Goal: Information Seeking & Learning: Learn about a topic

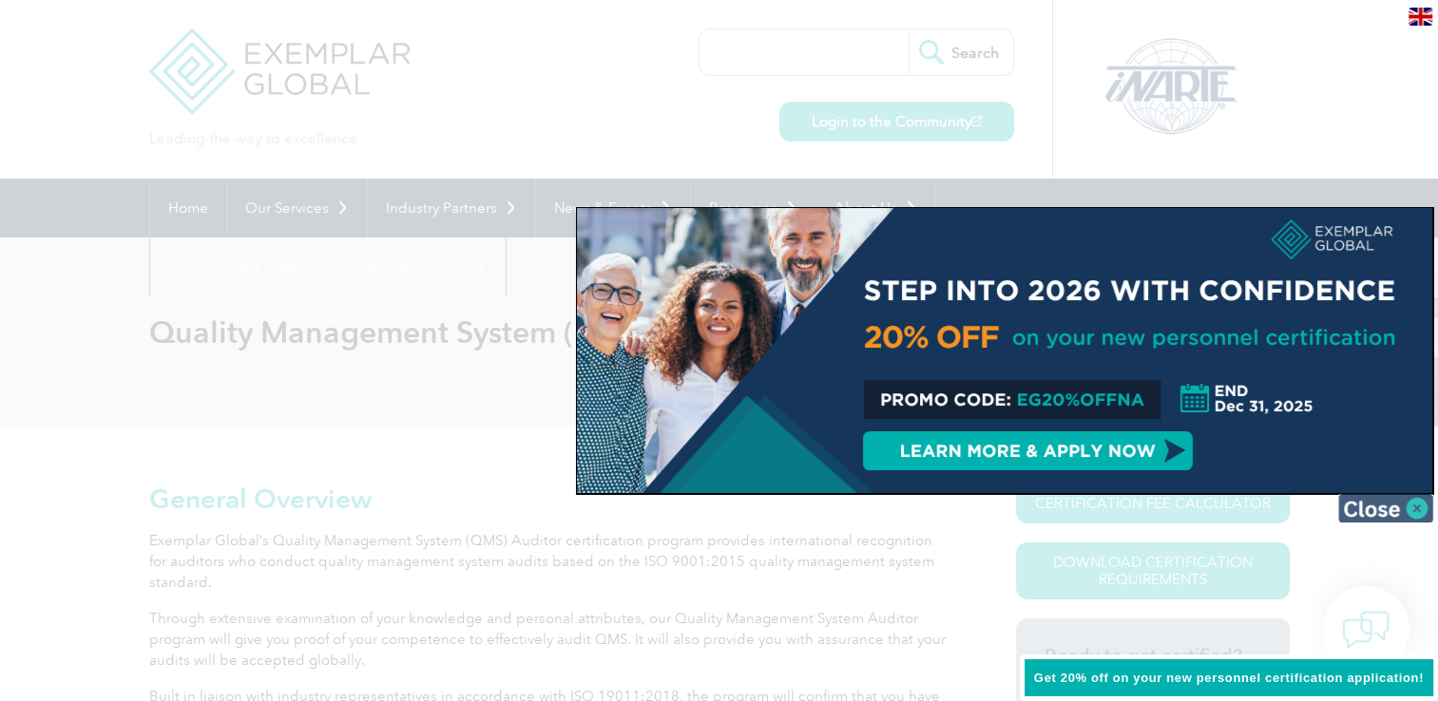
click at [1410, 503] on img at bounding box center [1385, 508] width 95 height 29
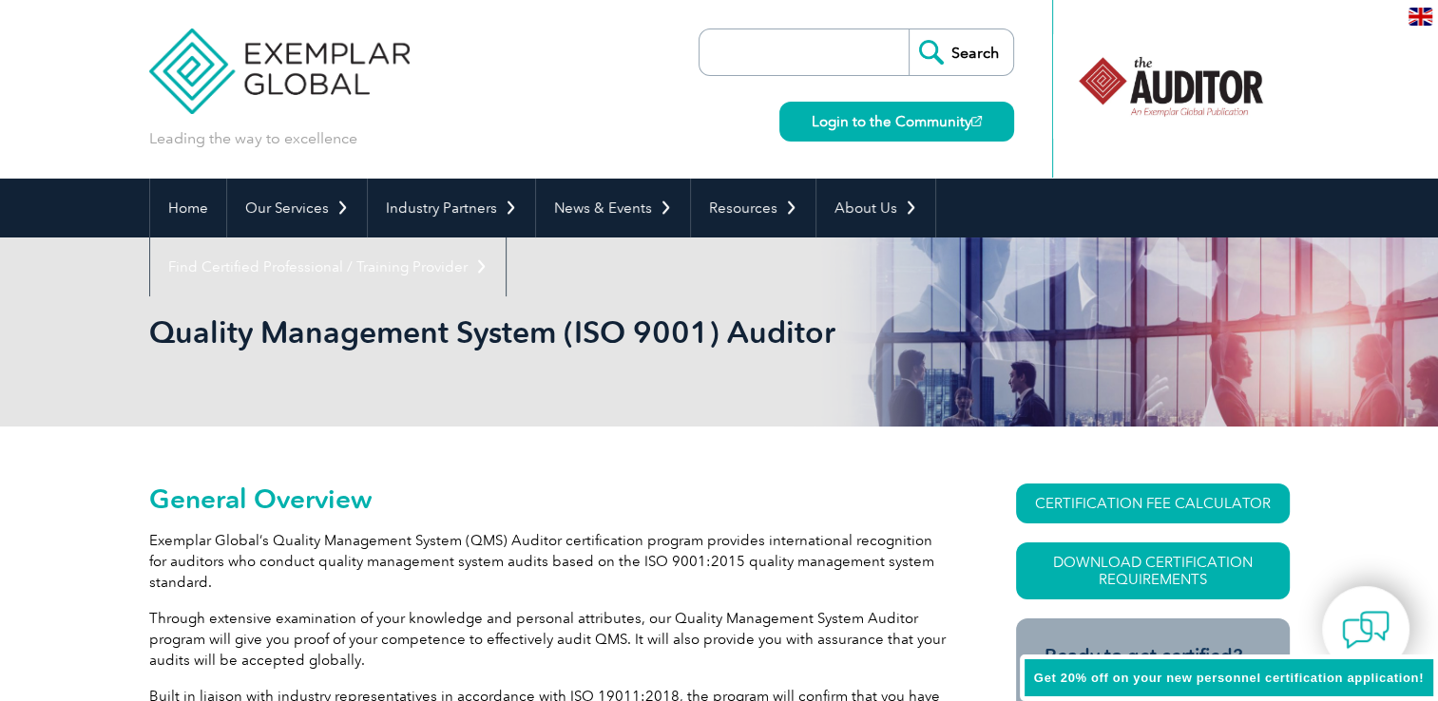
drag, startPoint x: 258, startPoint y: 74, endPoint x: 221, endPoint y: 74, distance: 36.1
drag, startPoint x: 221, startPoint y: 74, endPoint x: 435, endPoint y: 43, distance: 216.1
click at [437, 43] on div "Leading the way to excellence Search" at bounding box center [719, 89] width 1140 height 179
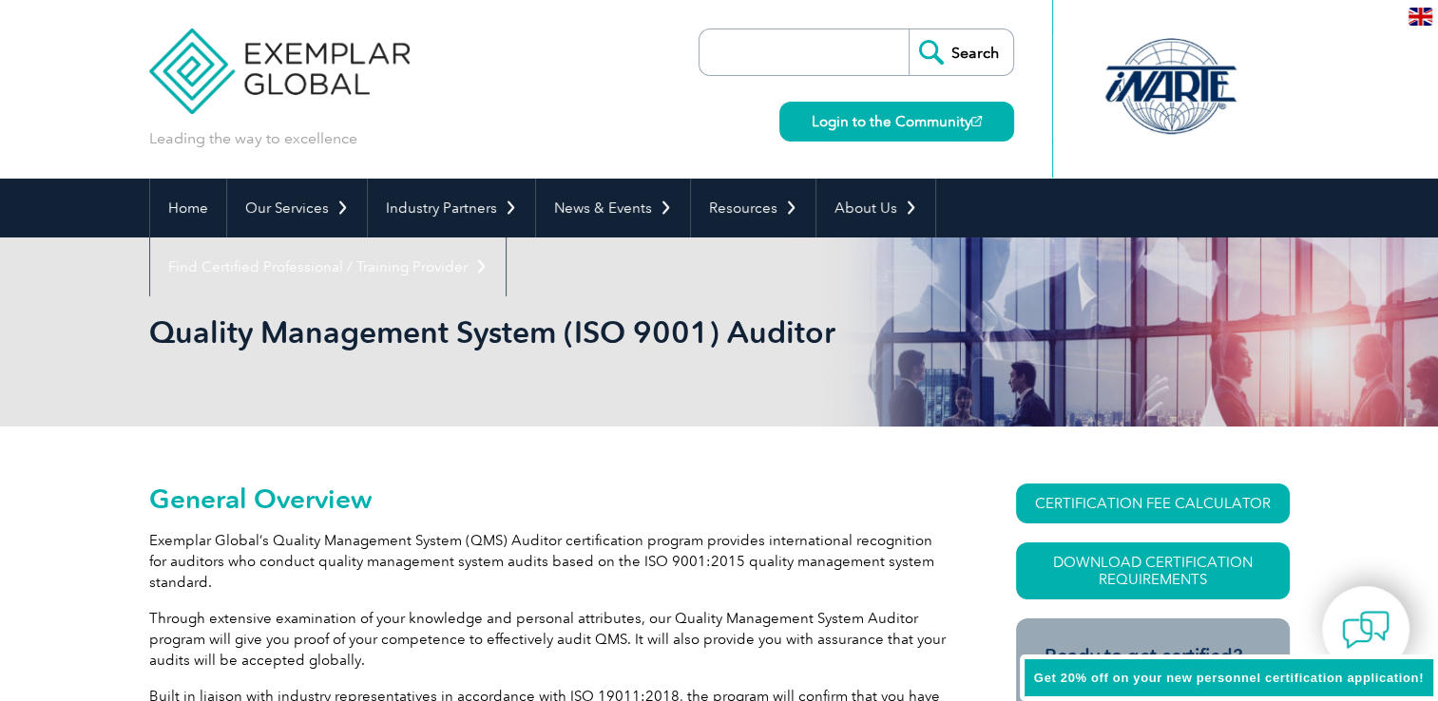
click at [836, 51] on input "search" at bounding box center [809, 52] width 200 height 46
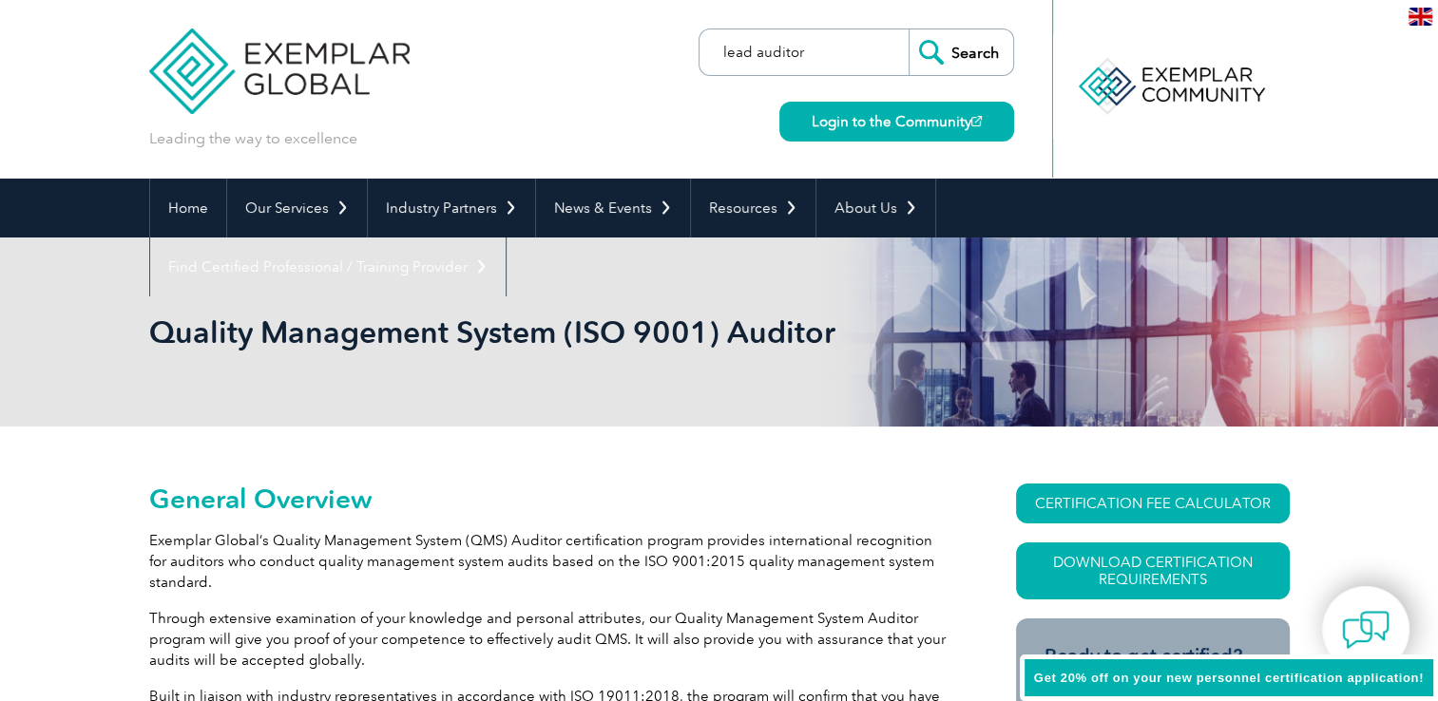
type input "lead auditor"
click at [908, 29] on input "Search" at bounding box center [960, 52] width 105 height 46
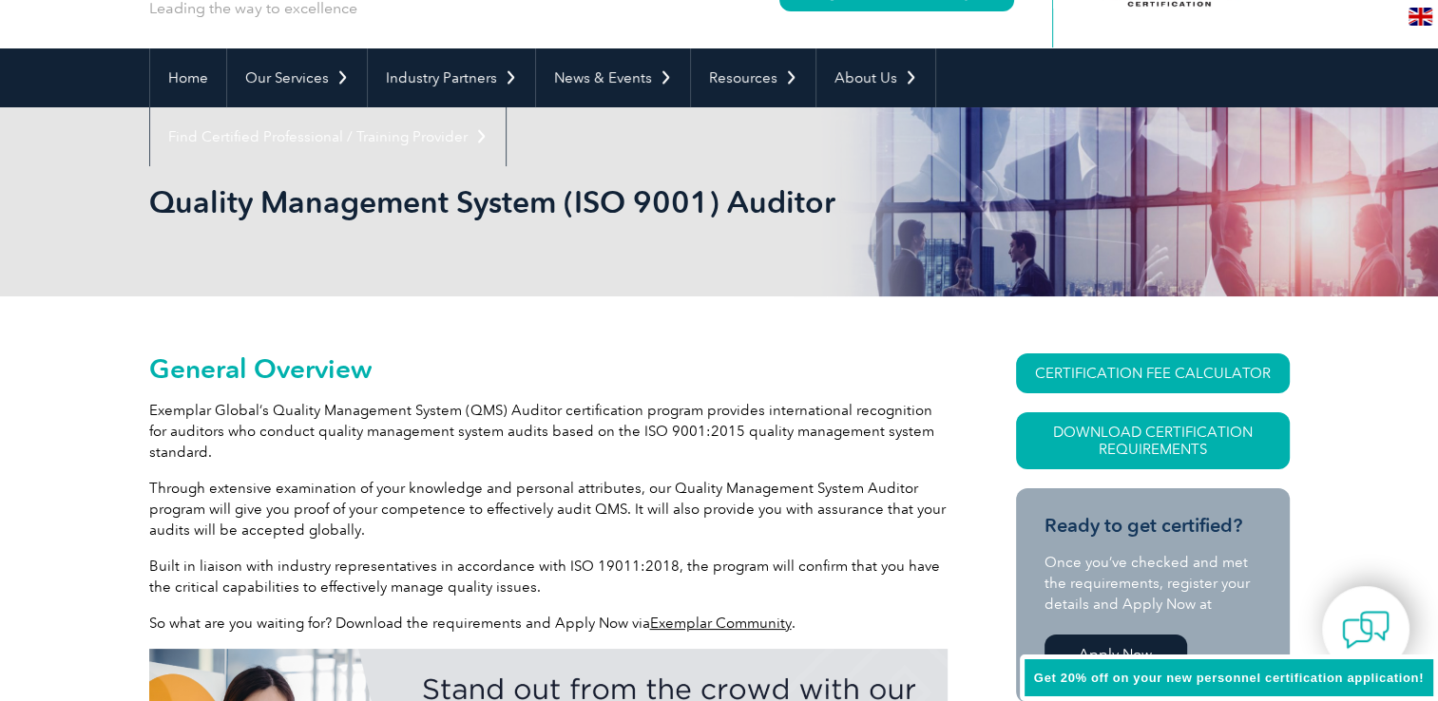
scroll to position [475, 0]
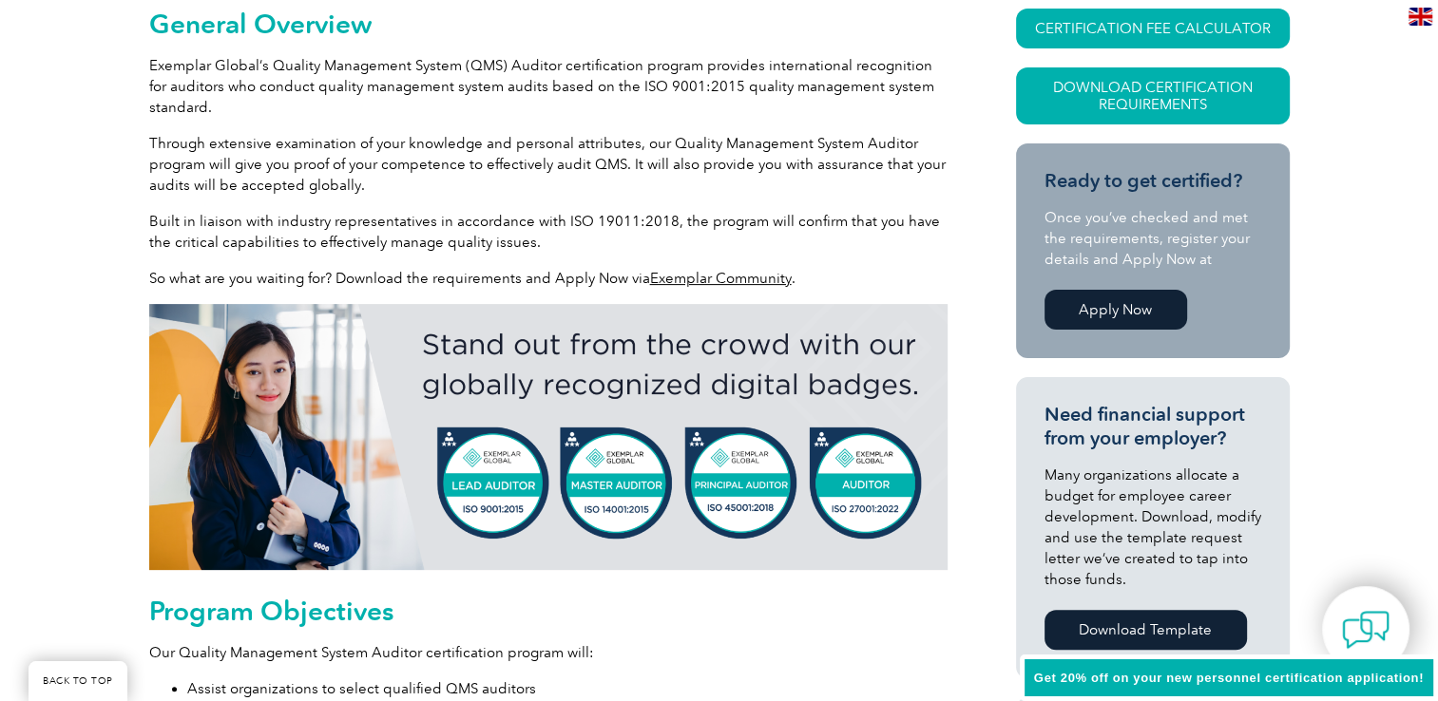
click at [587, 238] on p "Built in liaison with industry representatives in accordance with ISO 19011:201…" at bounding box center [548, 232] width 798 height 42
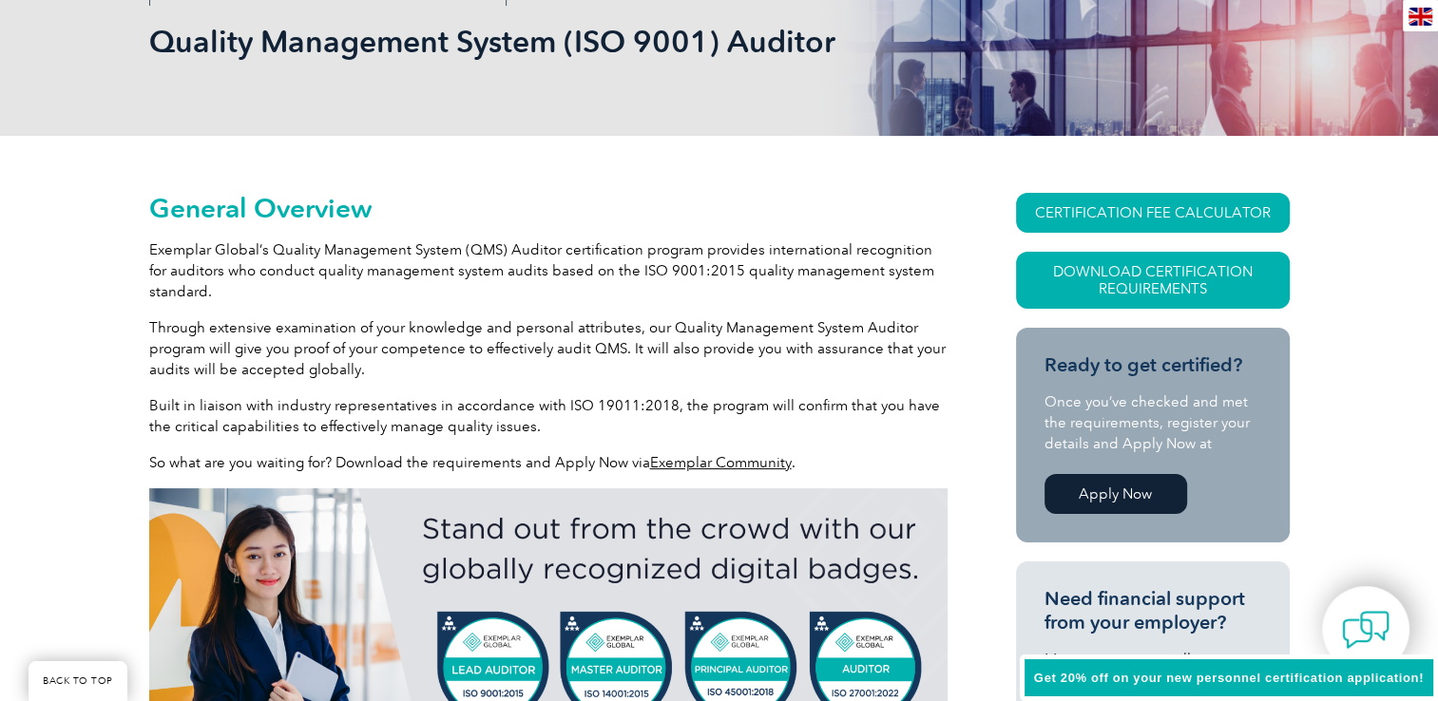
scroll to position [95, 0]
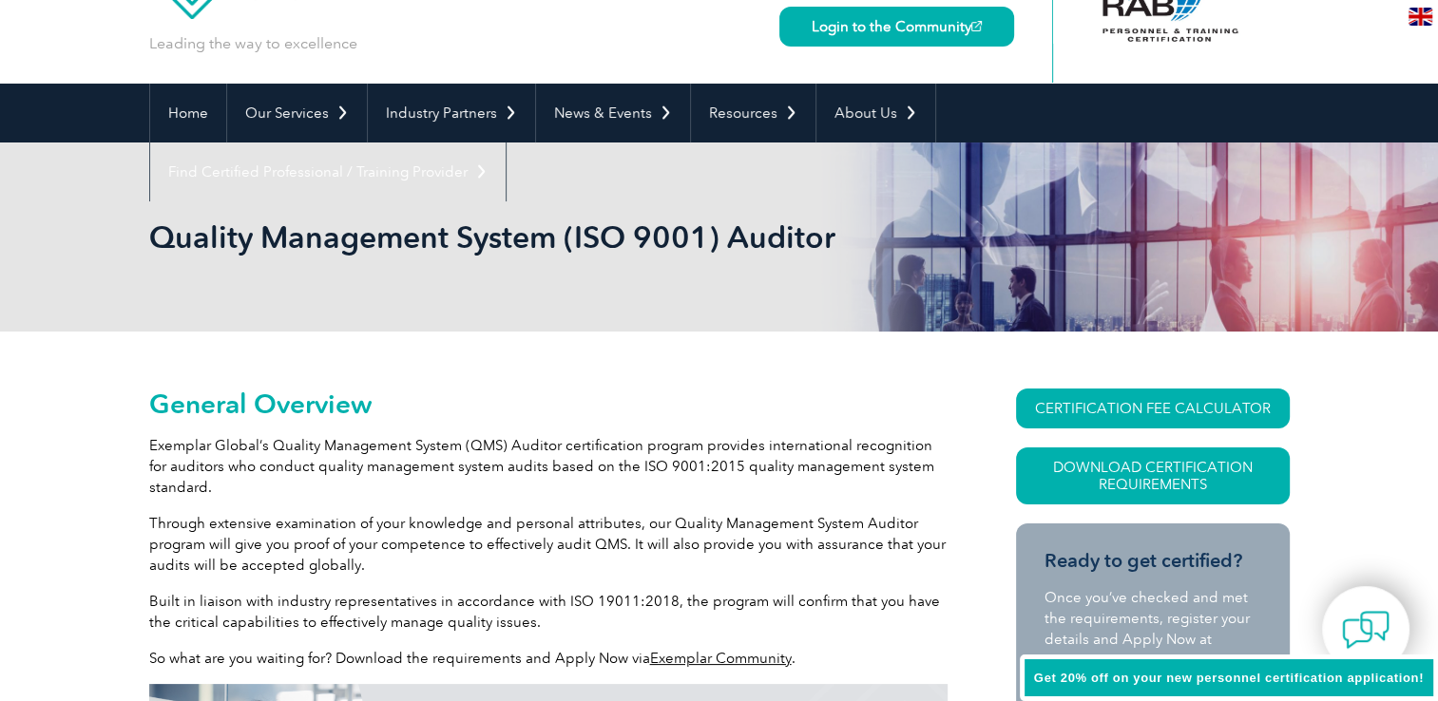
click at [616, 230] on h1 "Quality Management System (ISO 9001) Auditor" at bounding box center [514, 237] width 730 height 37
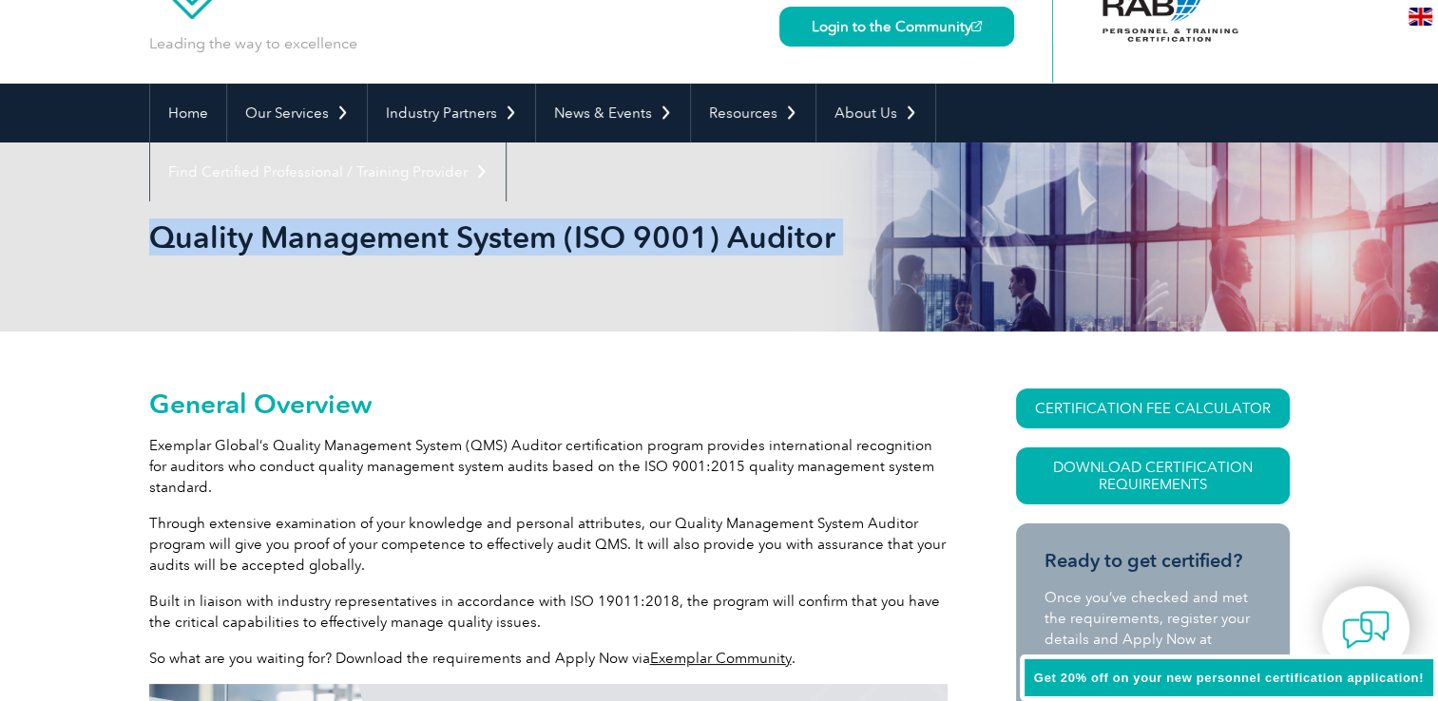
click at [616, 230] on h1 "Quality Management System (ISO 9001) Auditor" at bounding box center [514, 237] width 730 height 37
copy body "Quality Management System (ISO 9001) Auditor"
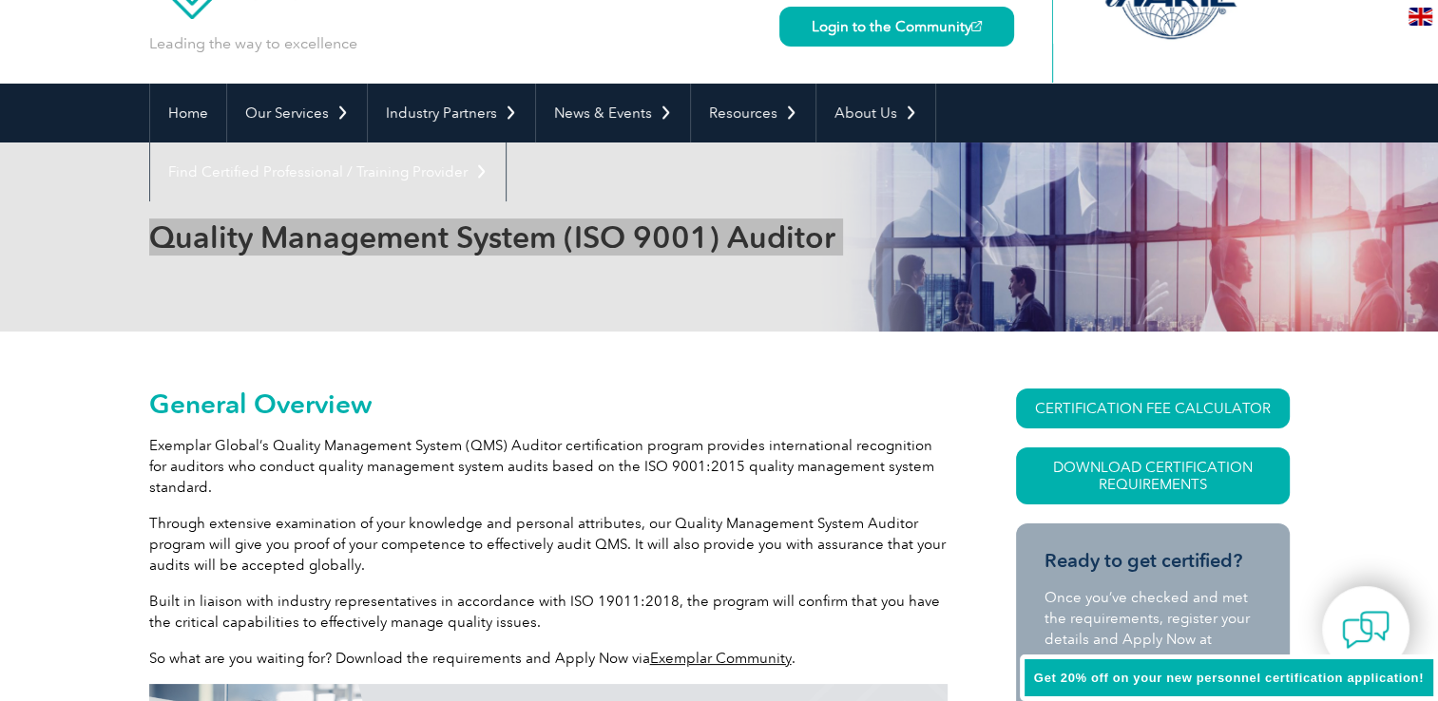
scroll to position [0, 0]
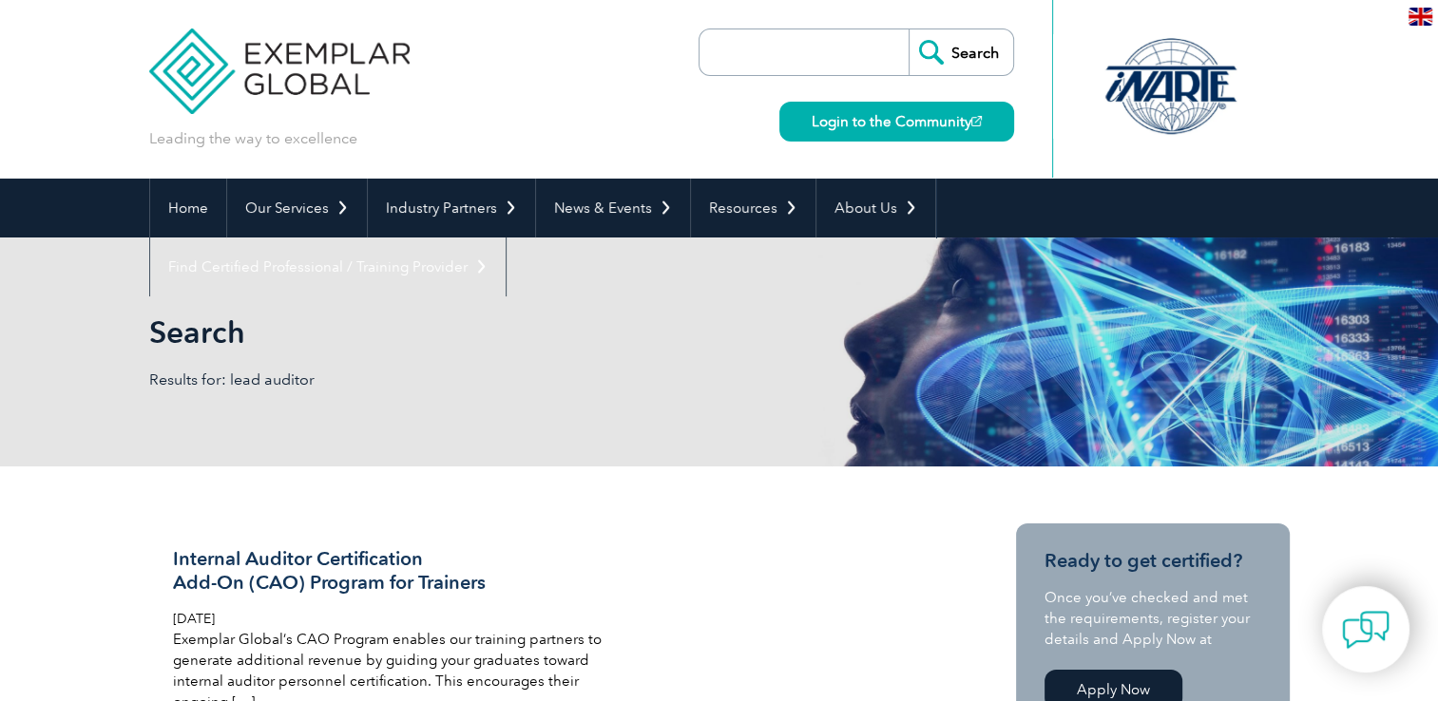
click at [786, 68] on input "search" at bounding box center [809, 52] width 200 height 46
type input "ISO 9001 Quality Management System Lead Auditor"
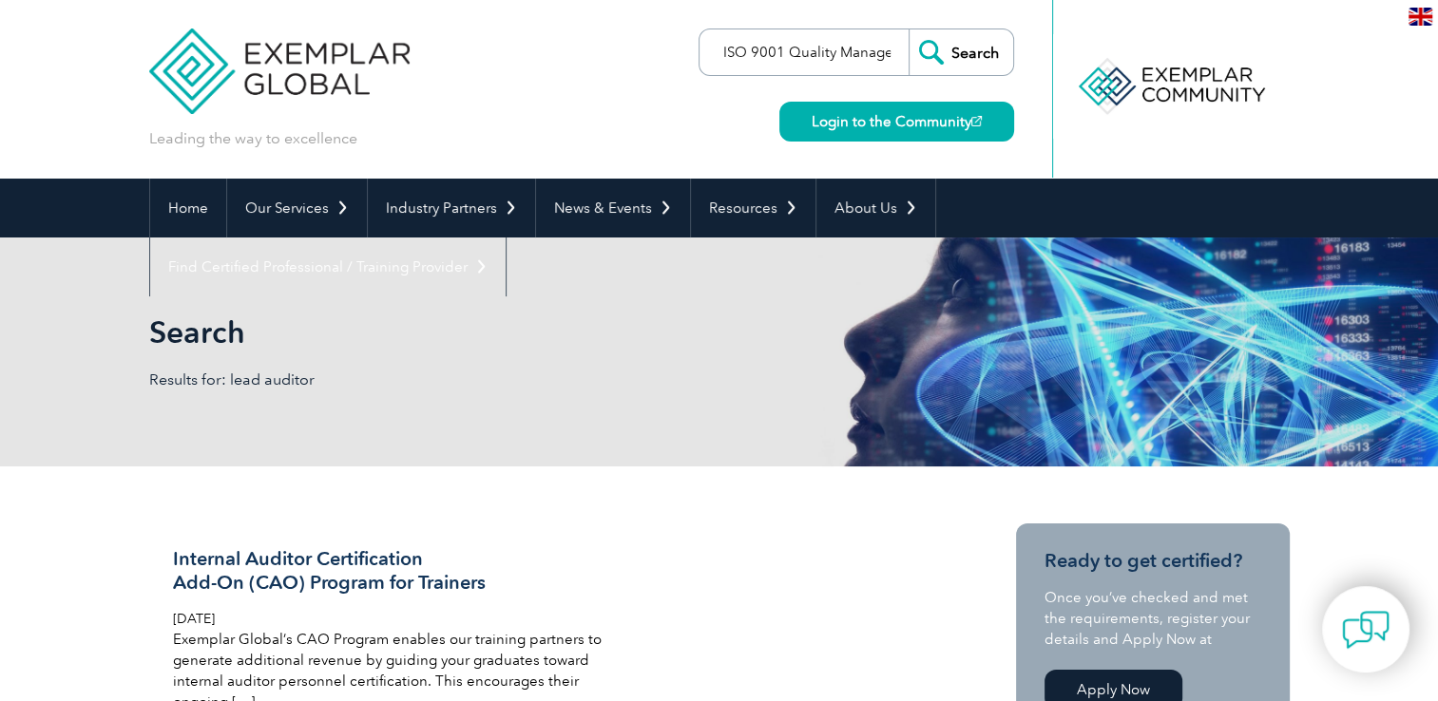
scroll to position [0, 171]
drag, startPoint x: 792, startPoint y: 67, endPoint x: 1101, endPoint y: 58, distance: 309.9
click at [1101, 58] on div "Leading the way to excellence Search" at bounding box center [719, 89] width 1140 height 179
click at [914, 53] on input "Search" at bounding box center [960, 52] width 105 height 46
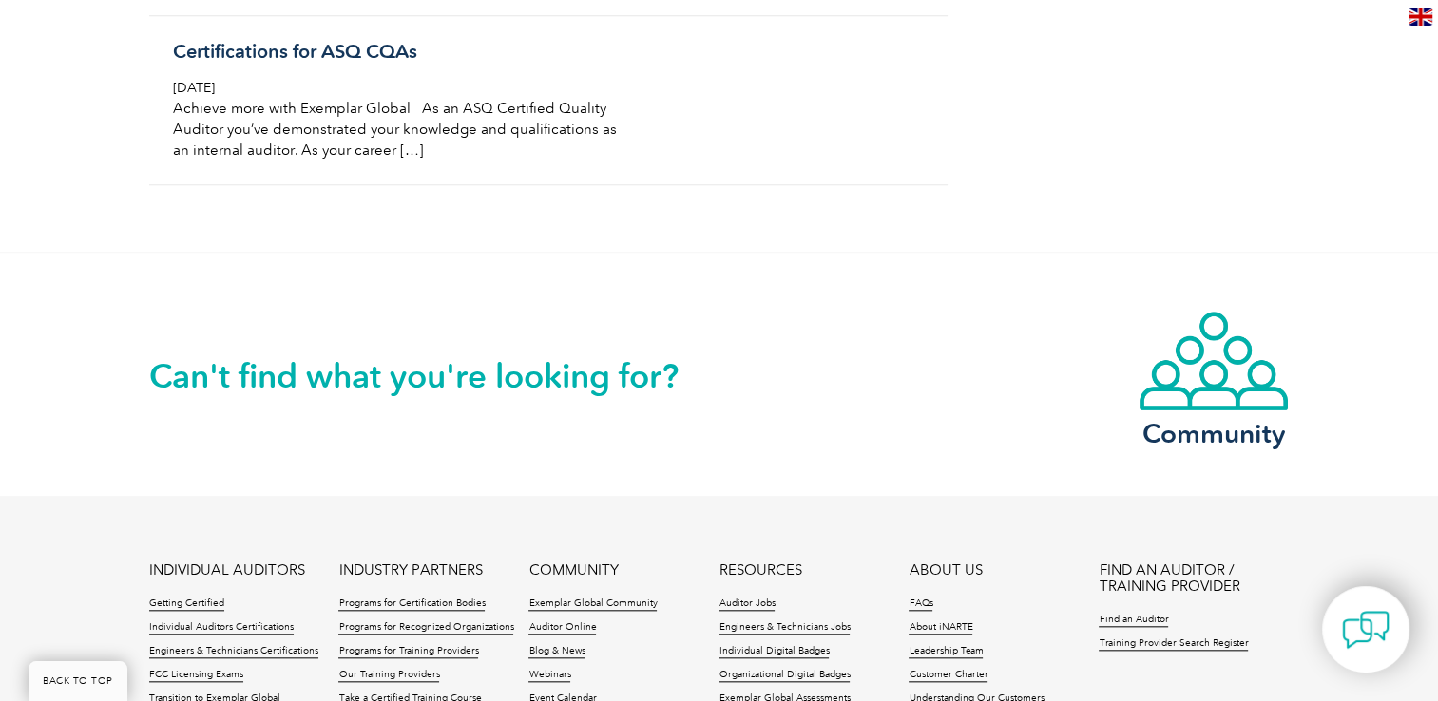
scroll to position [2091, 0]
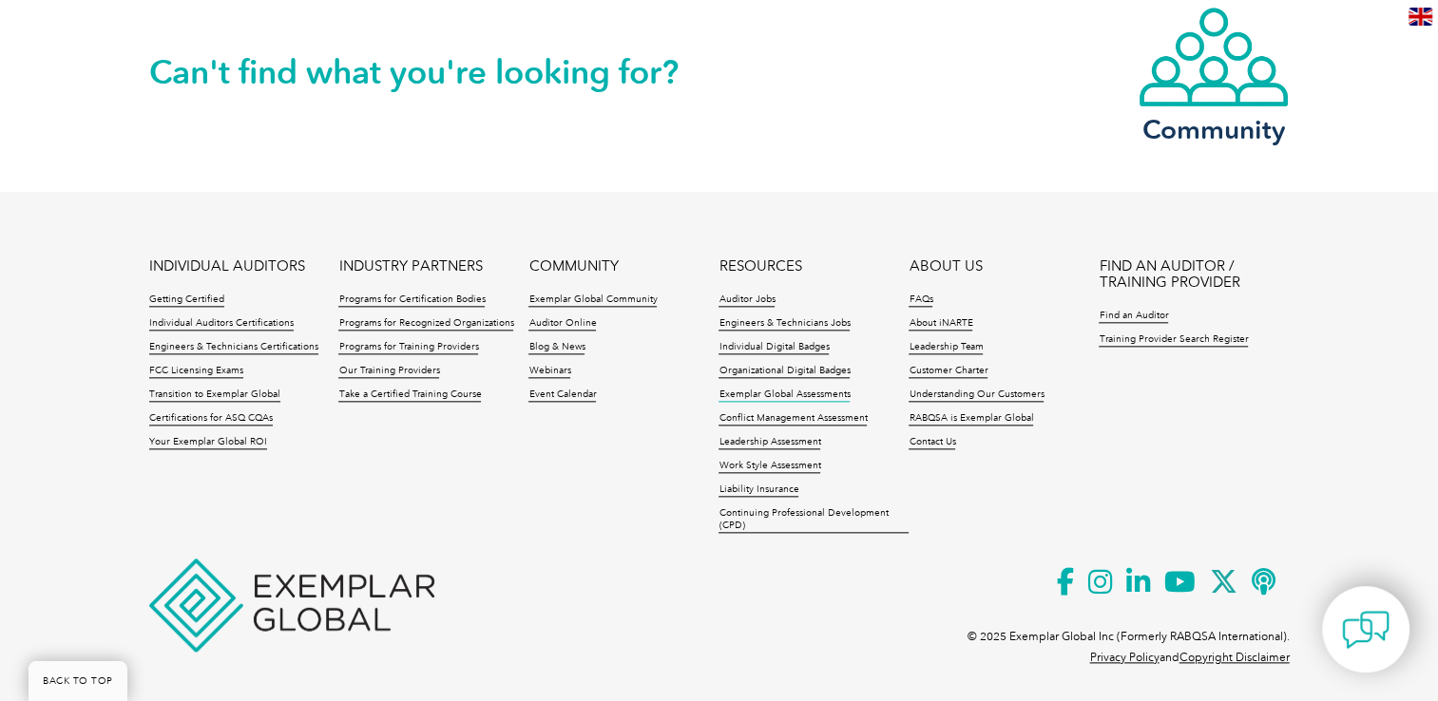
click at [833, 389] on link "Exemplar Global Assessments" at bounding box center [783, 395] width 131 height 13
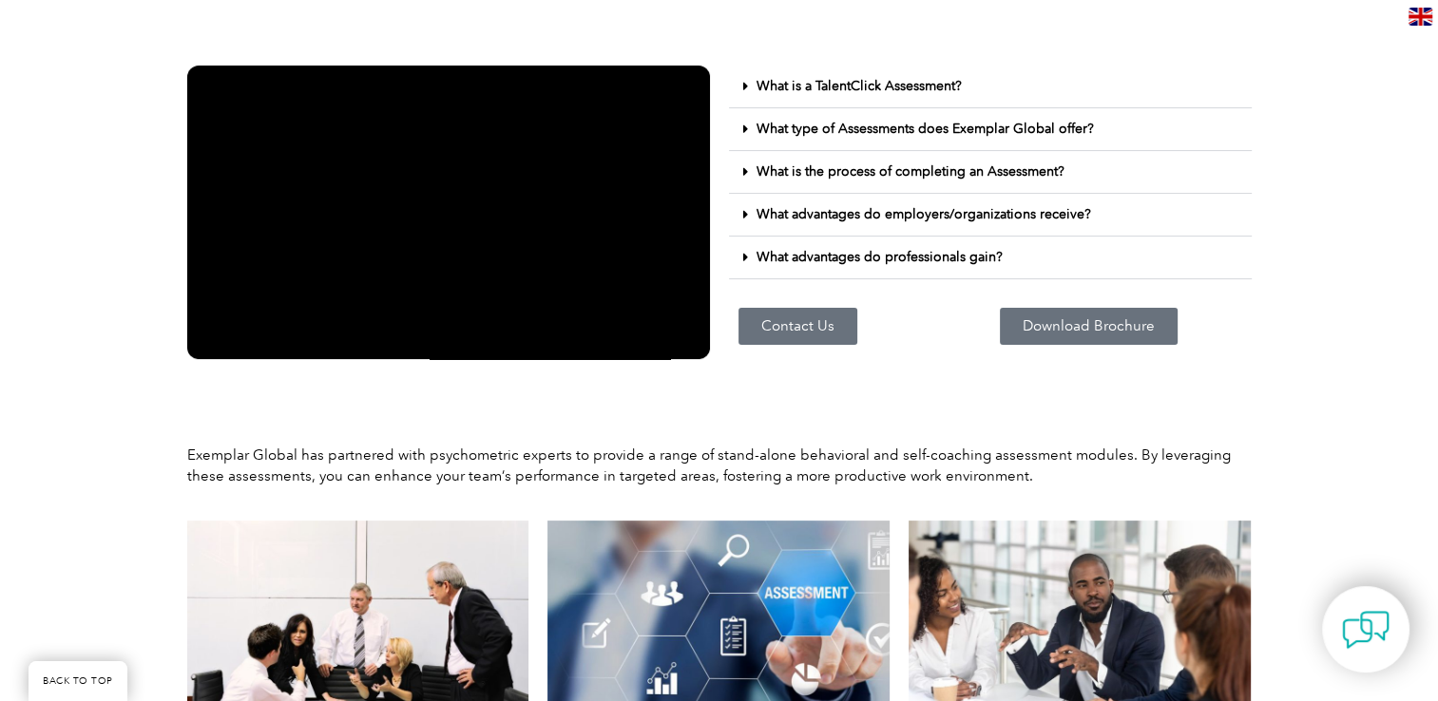
scroll to position [380, 0]
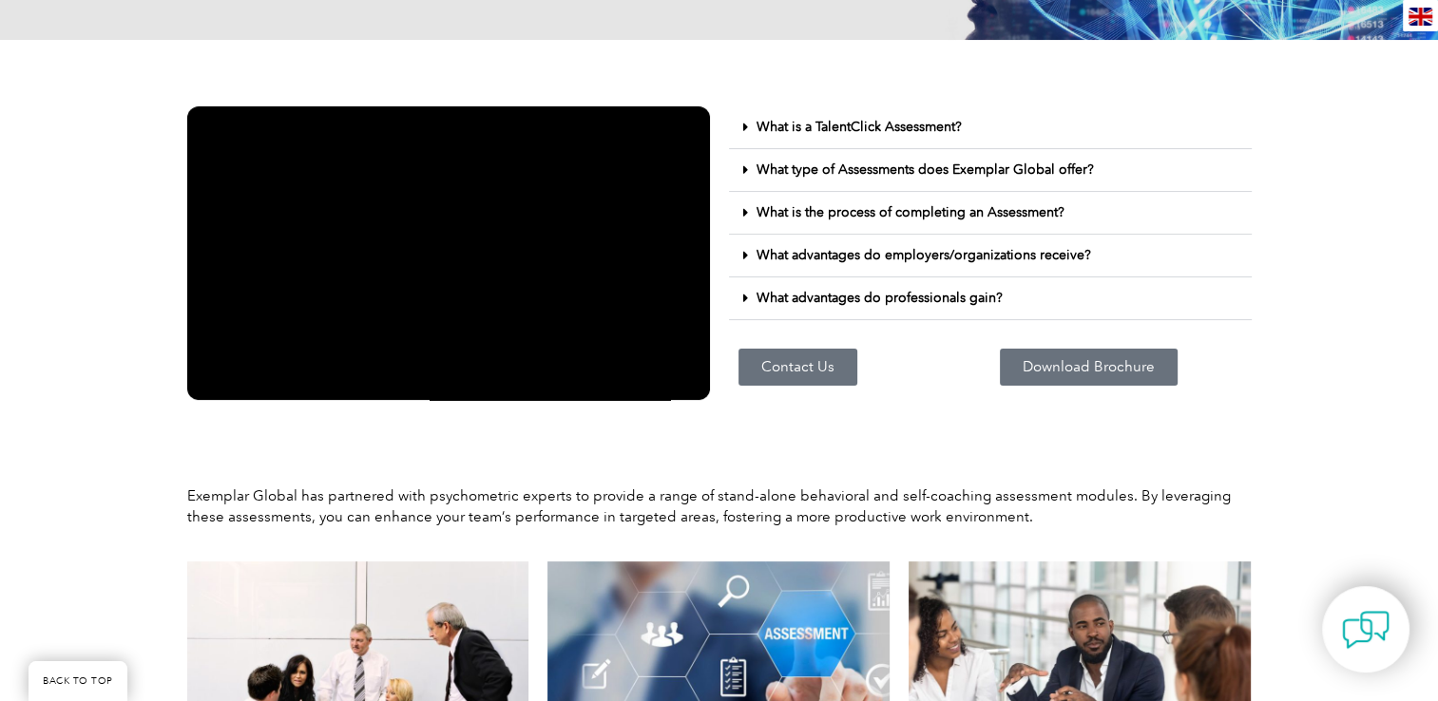
click at [851, 174] on link "What type of Assessments does Exemplar Global offer?" at bounding box center [924, 170] width 337 height 16
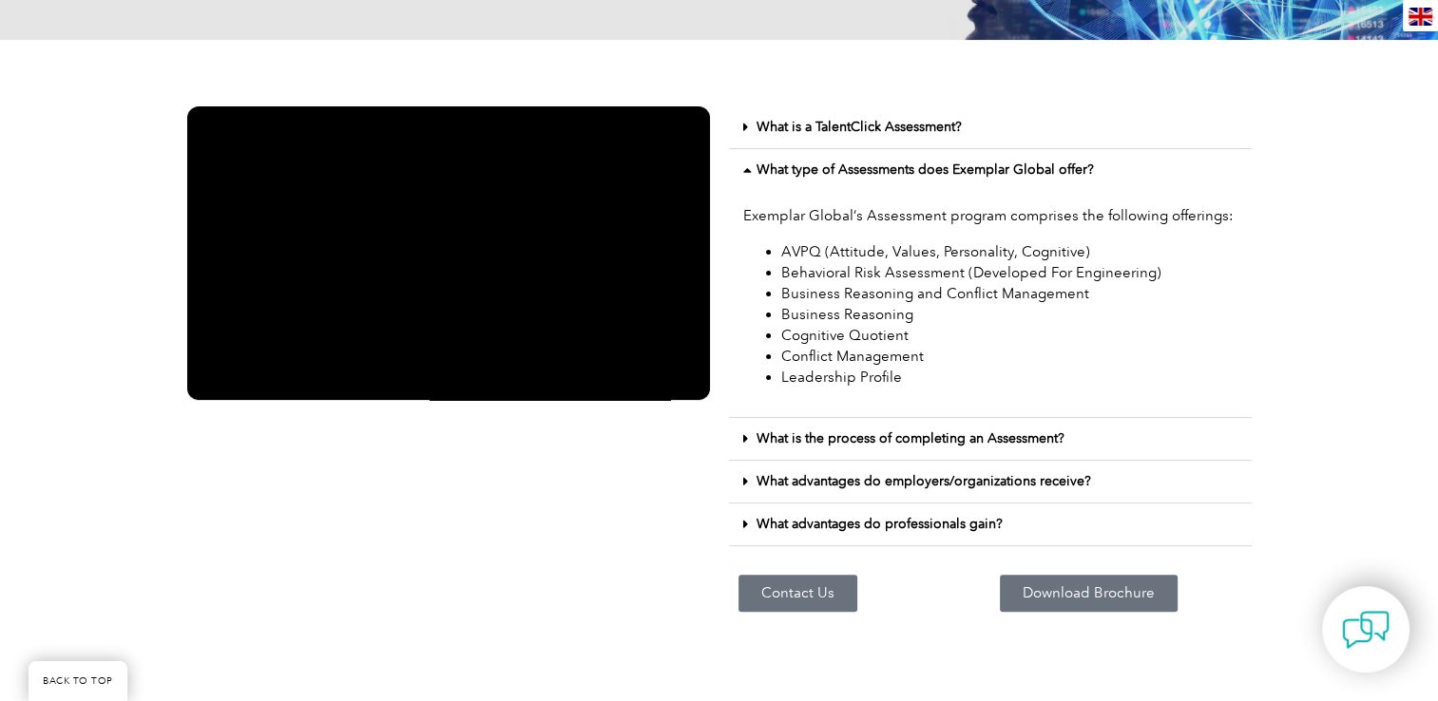
click at [894, 439] on link "What is the process of completing an Assessment?" at bounding box center [910, 438] width 308 height 16
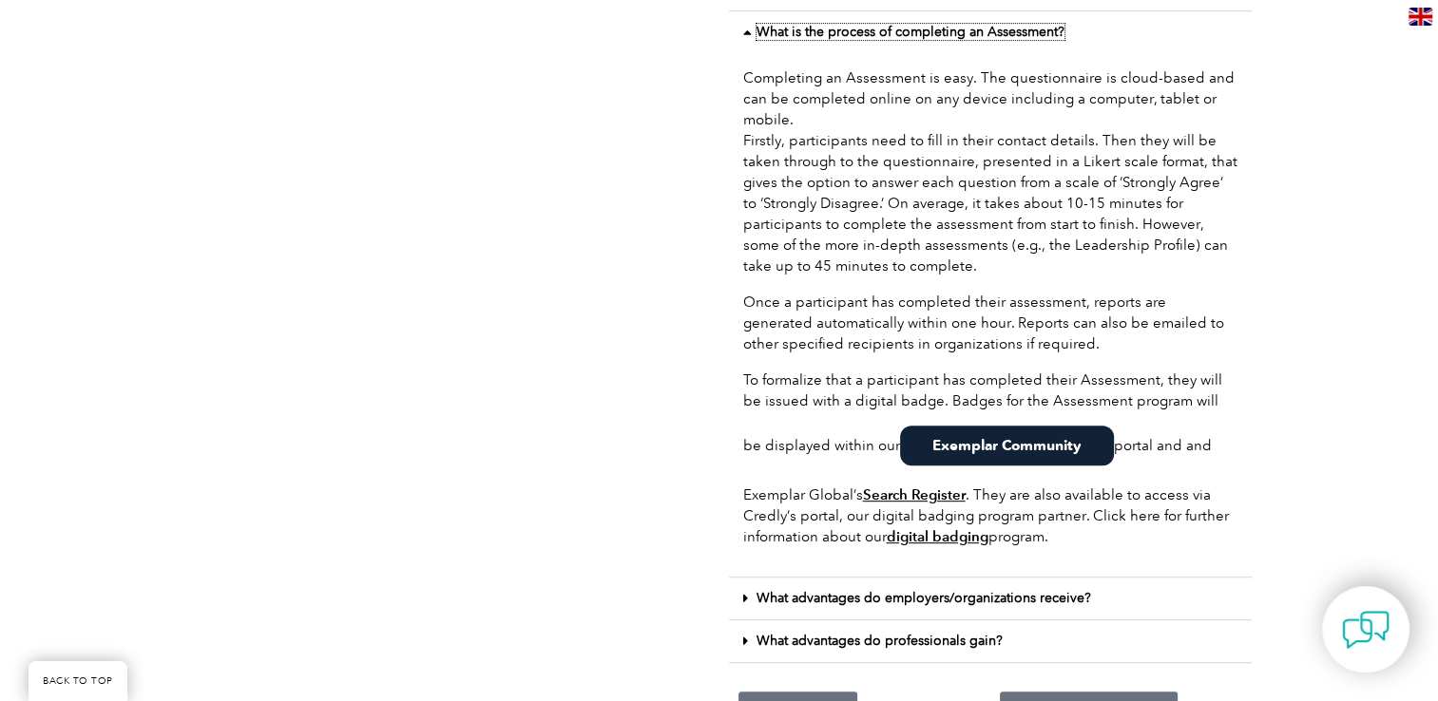
scroll to position [950, 0]
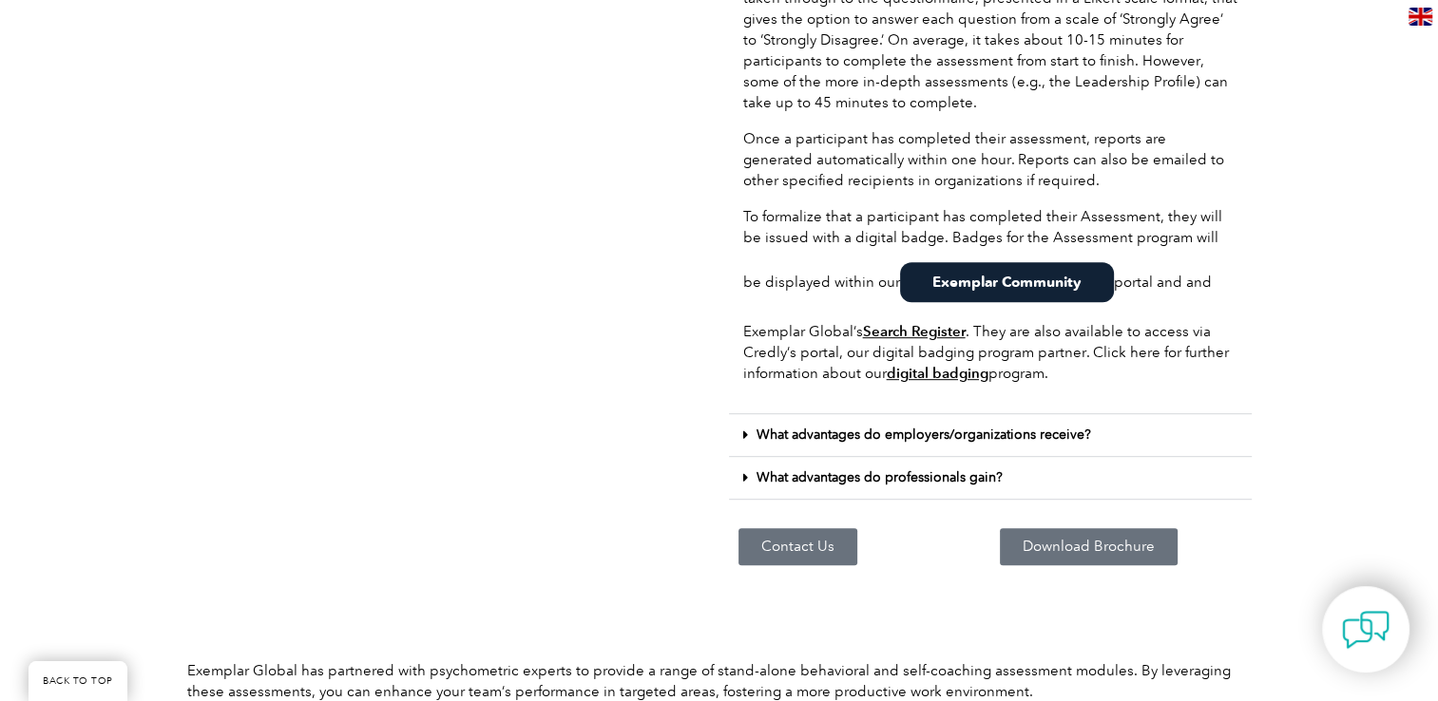
click at [960, 442] on link "What advantages do employers/organizations receive?" at bounding box center [923, 435] width 334 height 16
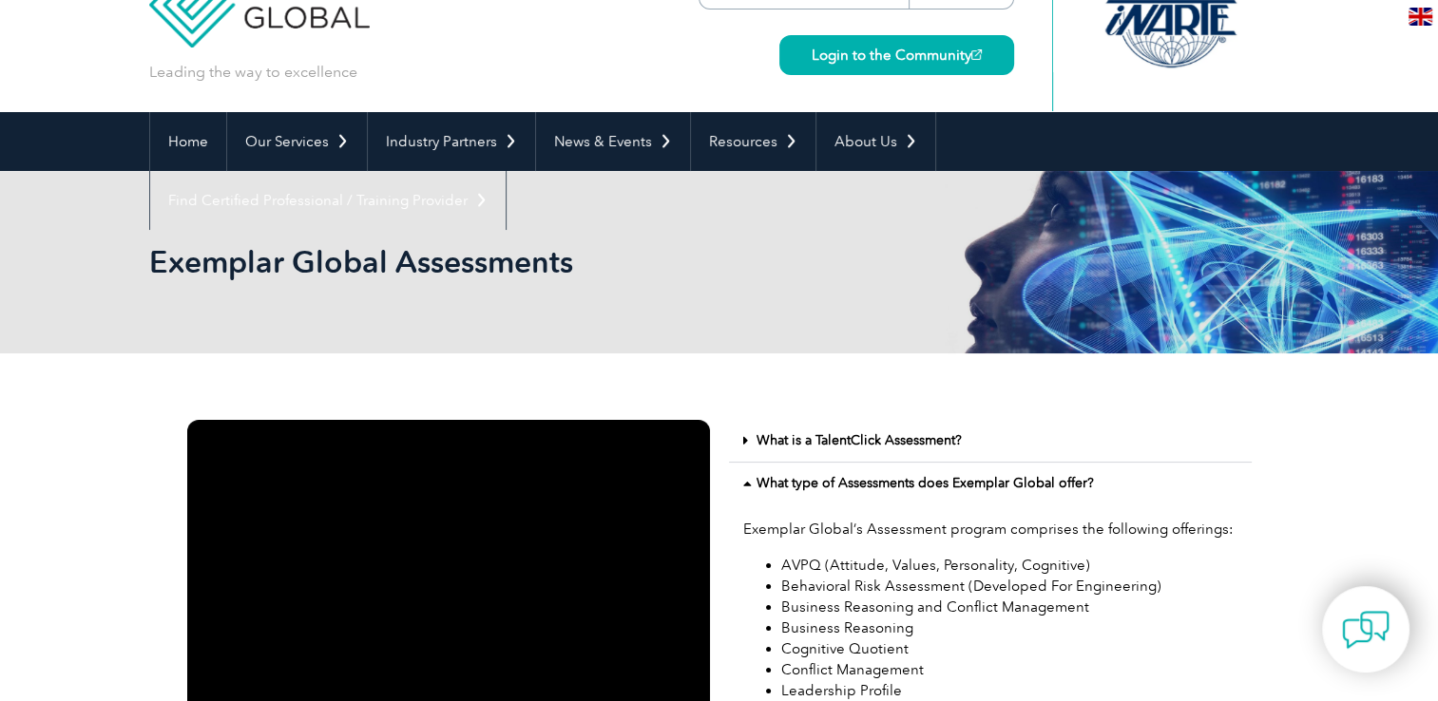
scroll to position [0, 0]
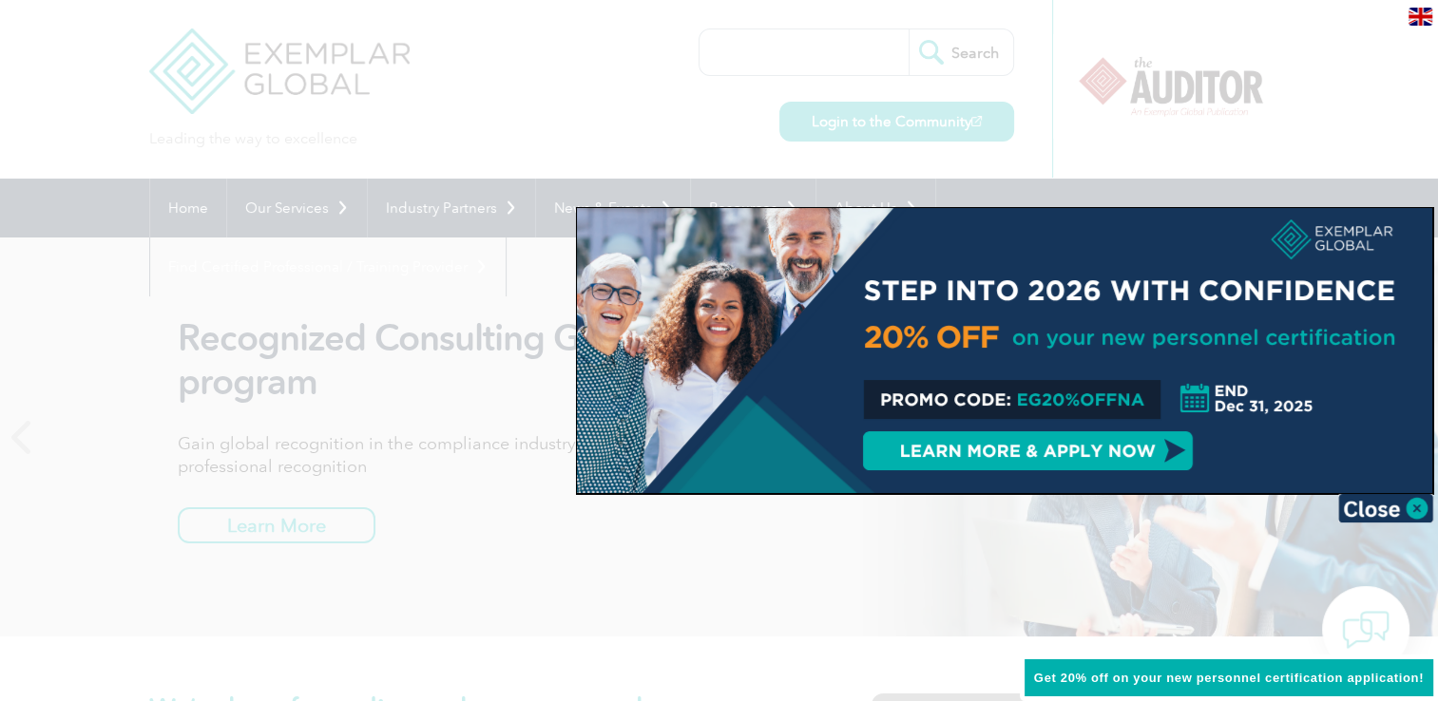
click at [185, 496] on div at bounding box center [719, 350] width 1438 height 701
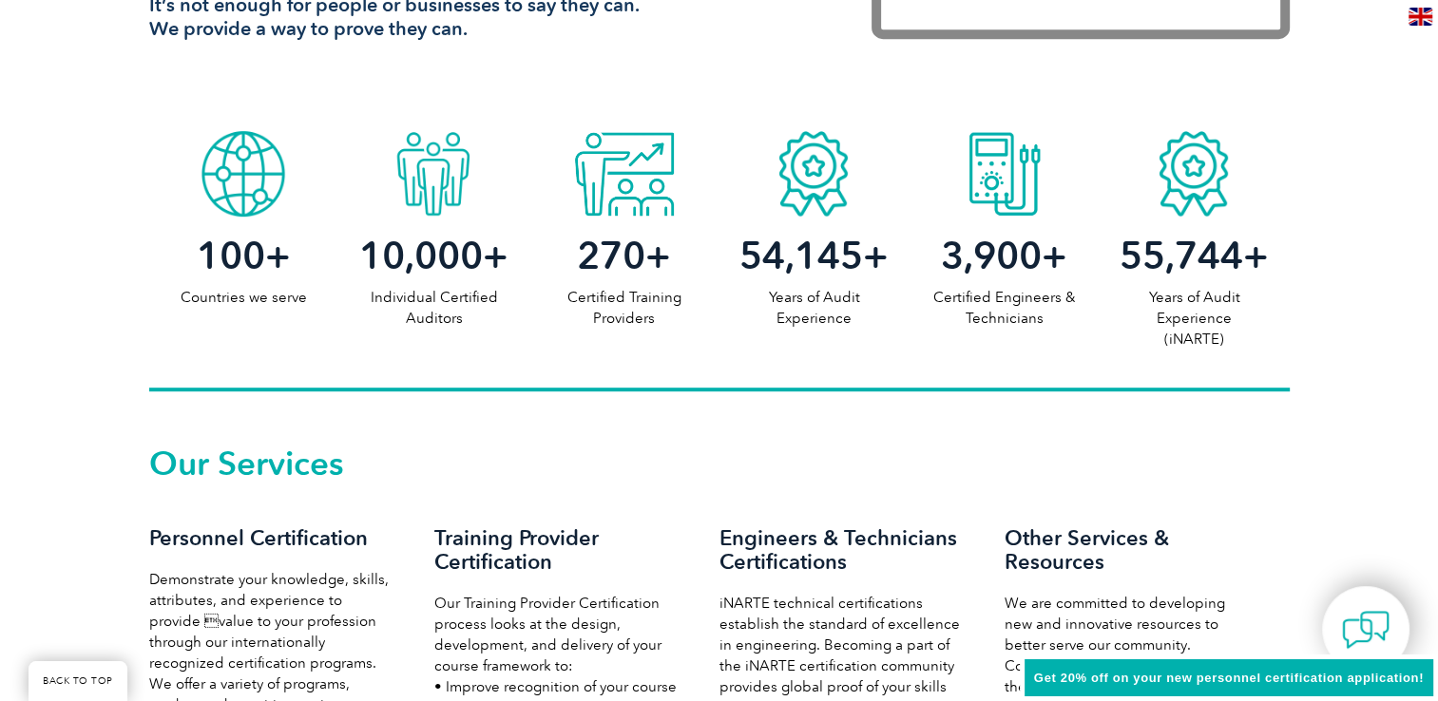
scroll to position [1235, 0]
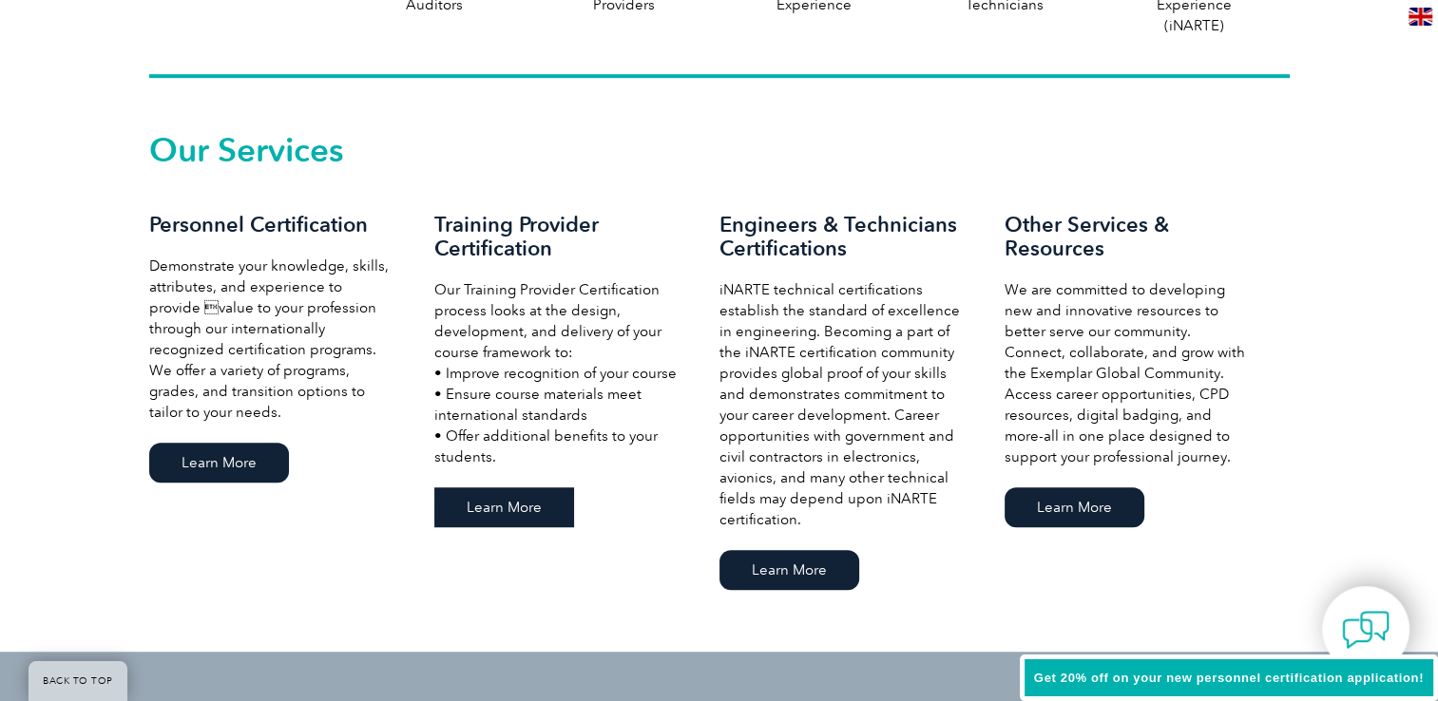
click at [538, 499] on link "Learn More" at bounding box center [504, 507] width 140 height 40
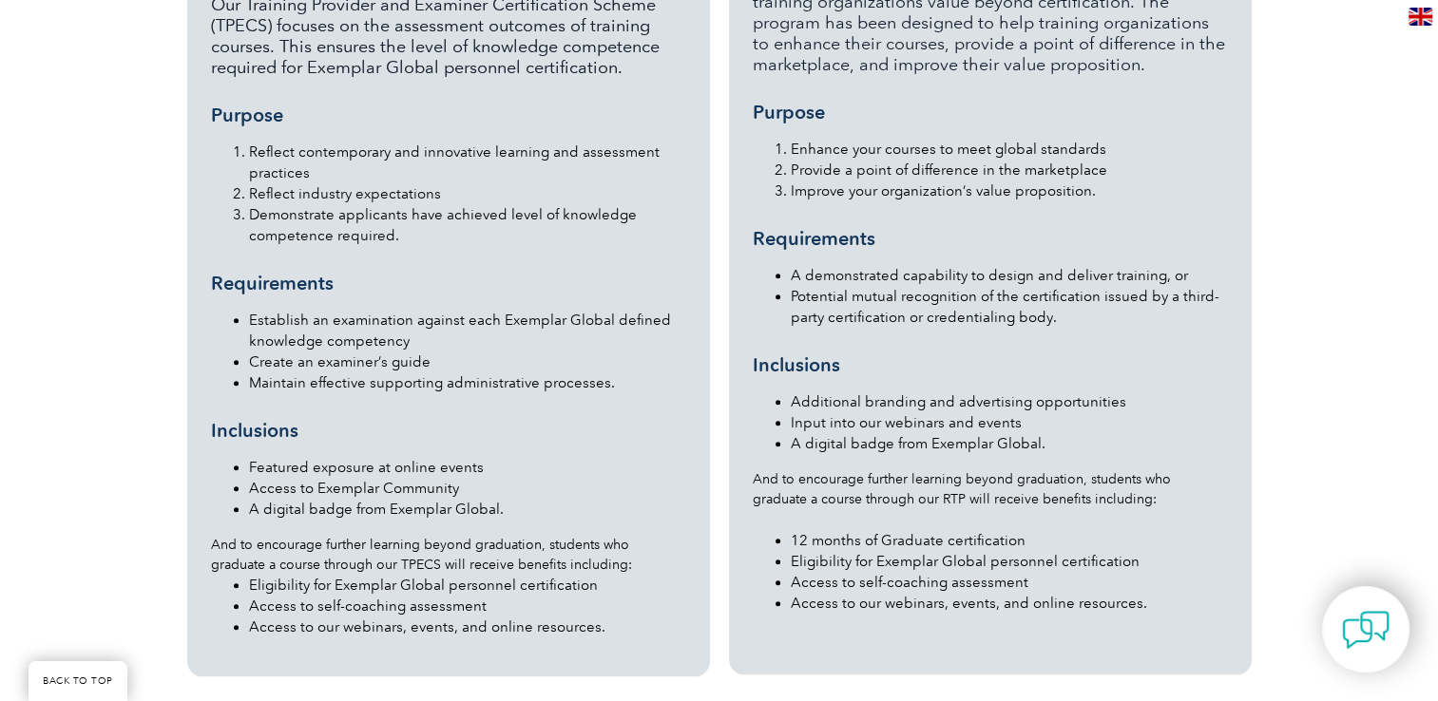
scroll to position [1806, 0]
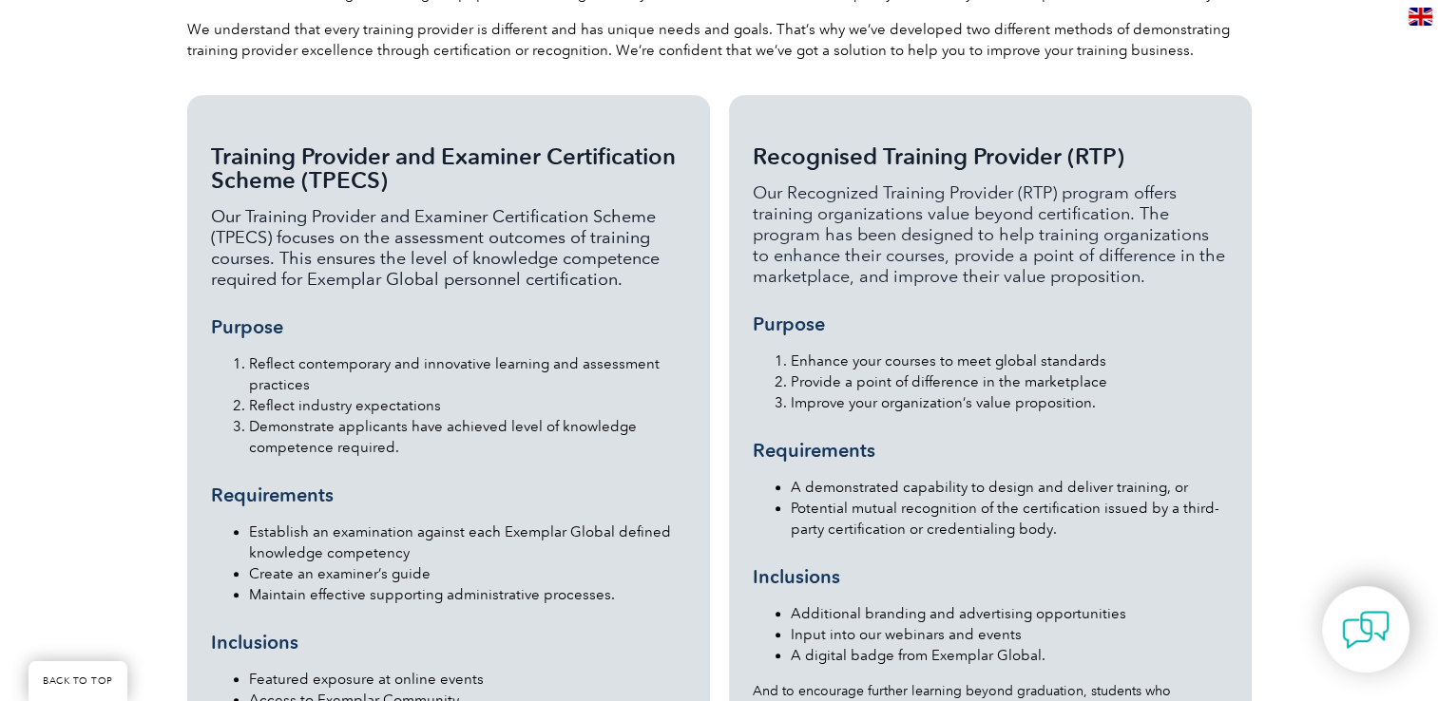
click at [270, 206] on p "Our Training Provider and Examiner Certification Scheme (TPECS) focuses on the …" at bounding box center [448, 248] width 475 height 84
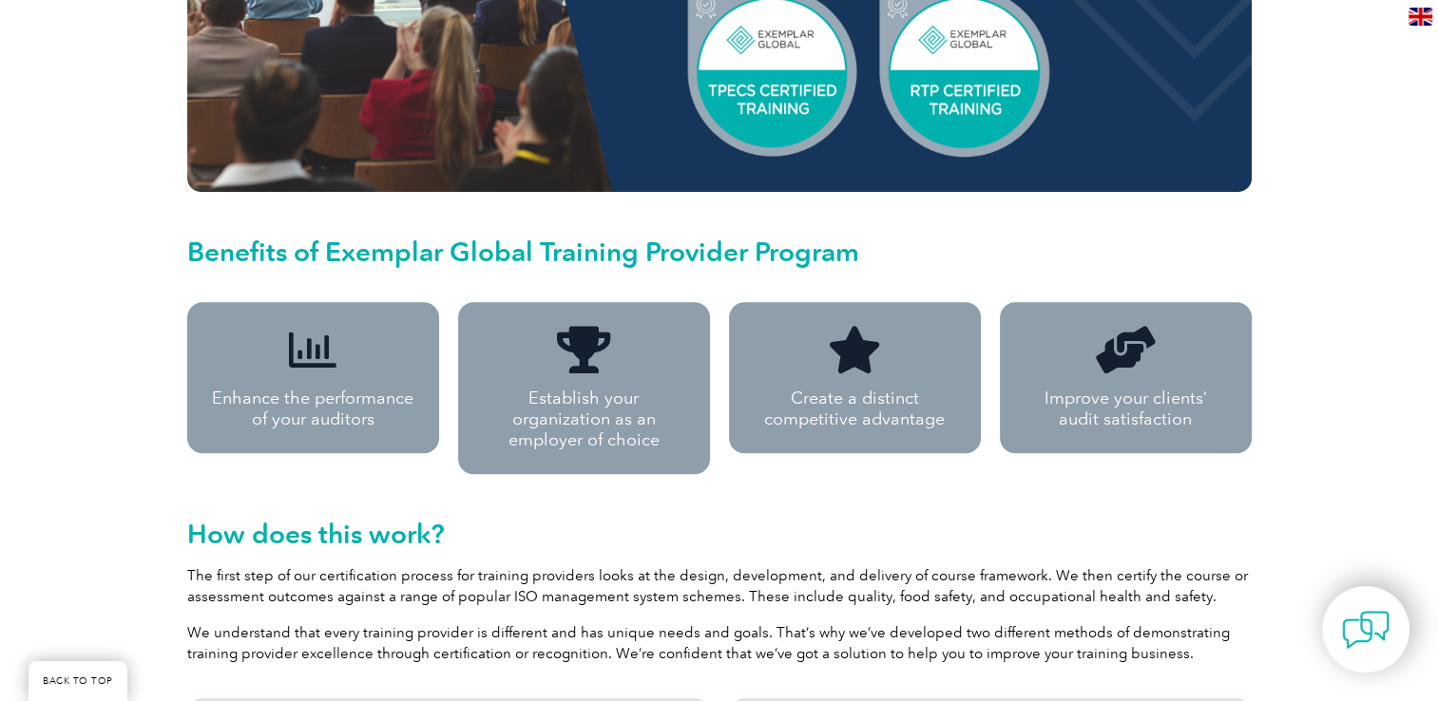
scroll to position [950, 0]
